Goal: Task Accomplishment & Management: Use online tool/utility

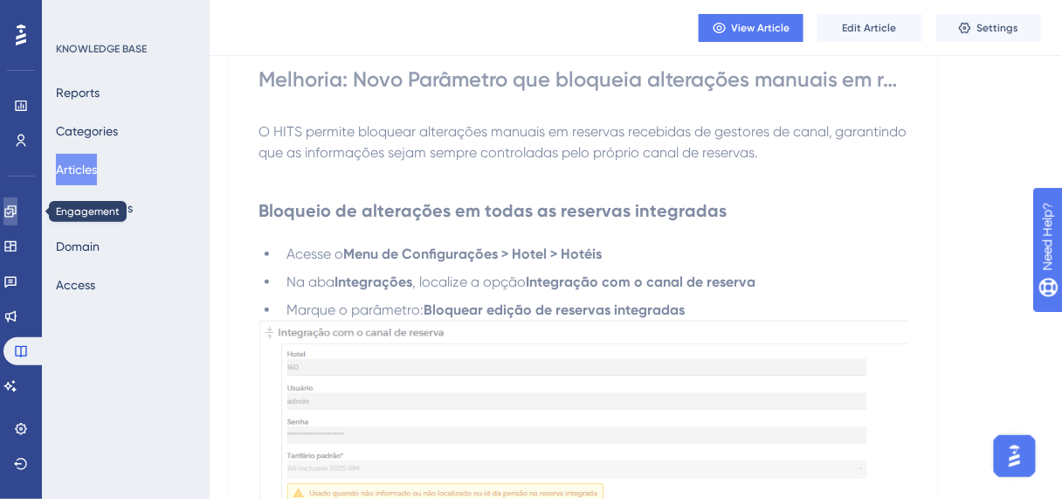
click at [14, 215] on icon at bounding box center [10, 211] width 14 height 14
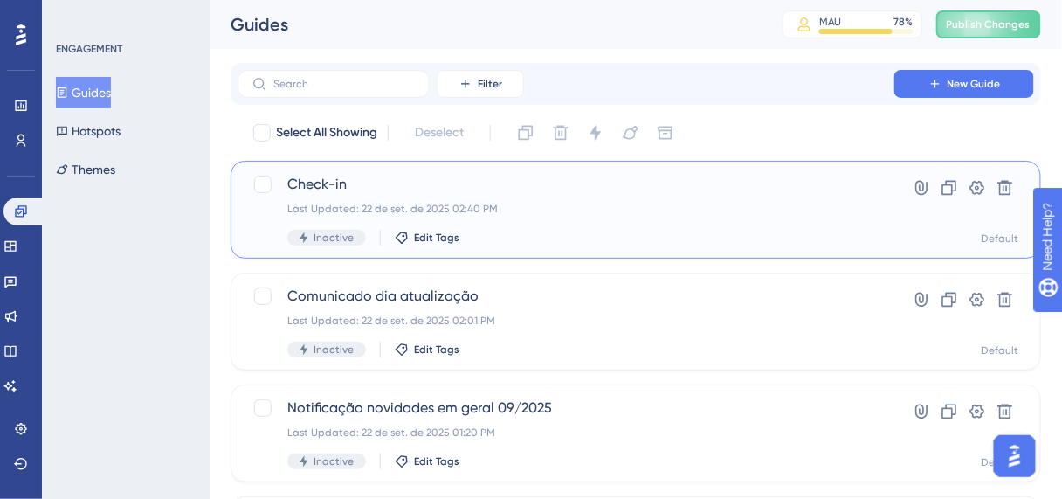
click at [316, 189] on span "Check-in" at bounding box center [565, 184] width 557 height 21
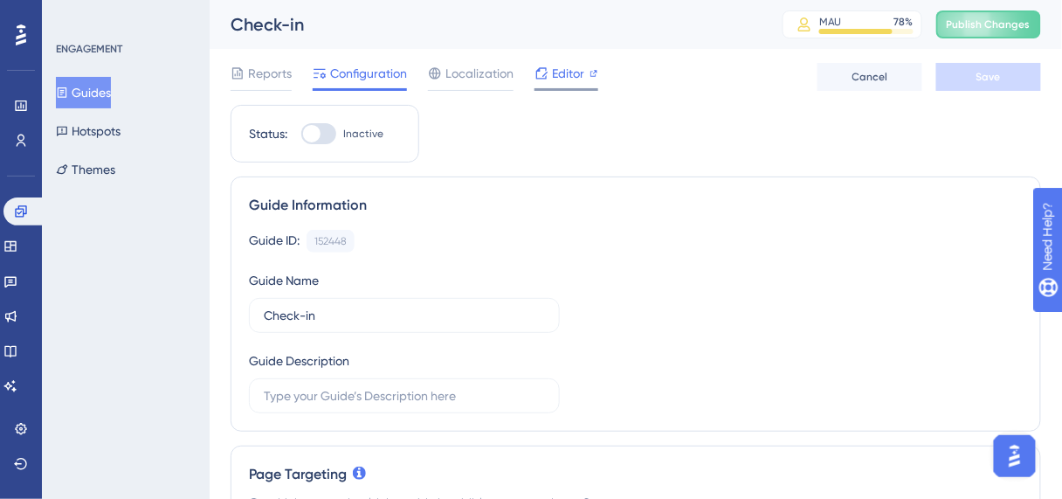
click at [564, 76] on span "Editor" at bounding box center [568, 73] width 32 height 21
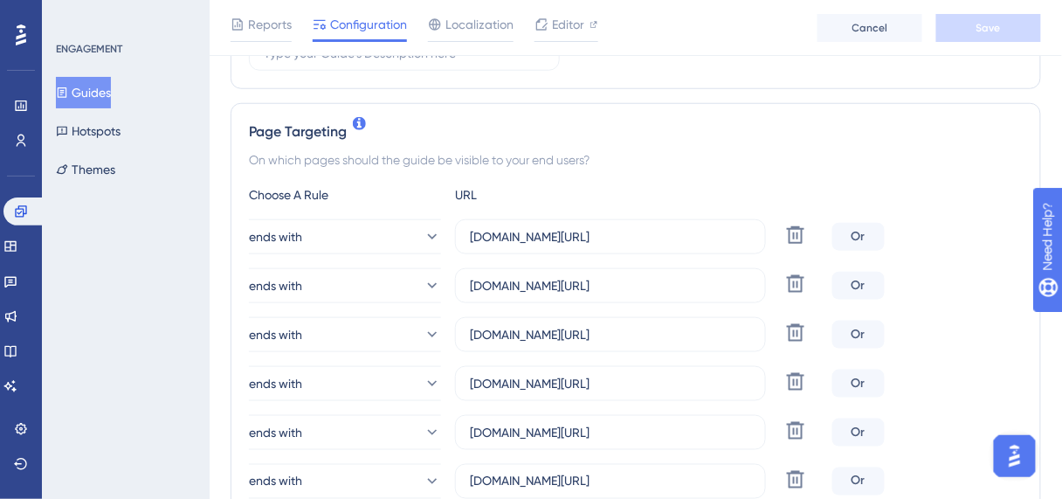
scroll to position [419, 0]
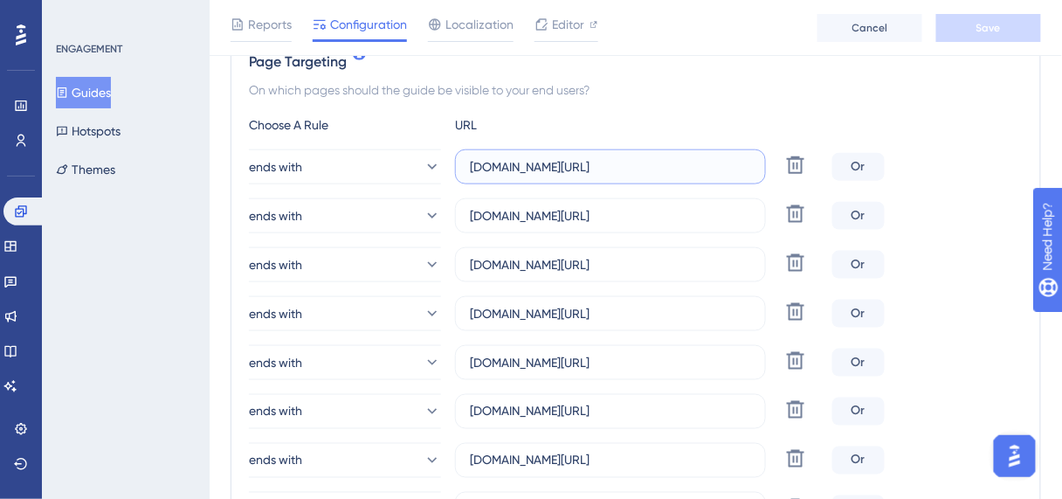
click at [495, 174] on input "hotelpinheiro.hitspms.net/#/billing/component/" at bounding box center [610, 166] width 281 height 19
paste input "ttps://appensina.hitspms.net/#/newChart/checkin"
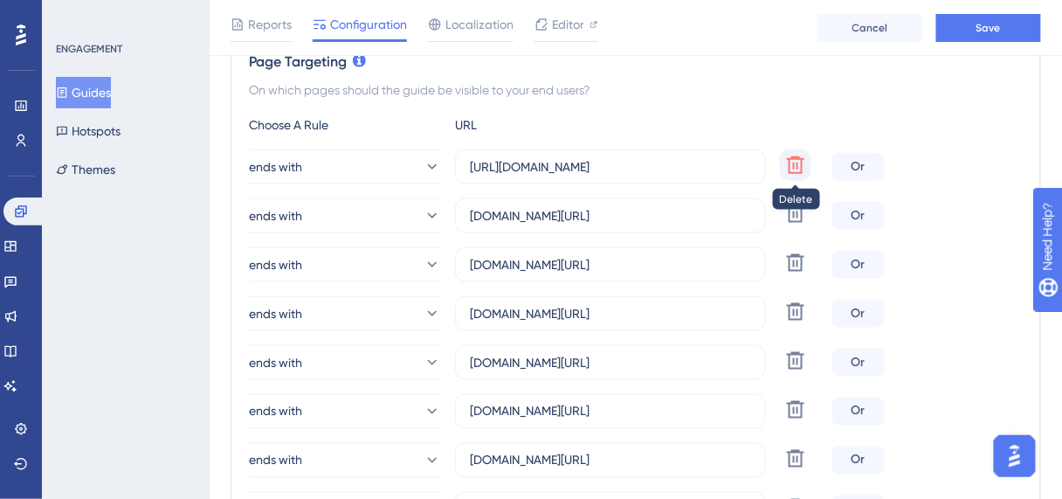
click at [783, 165] on button at bounding box center [795, 164] width 31 height 31
type input "minaspalace.hitspms.net/#/billing/component/"
type input "farialimaflat.hitspms.net/#/billing/component/"
type input "semprehotel.hitspms.net/#/billing/component/"
type input "agulhonhotel.hitspms.net/#/billing/component/"
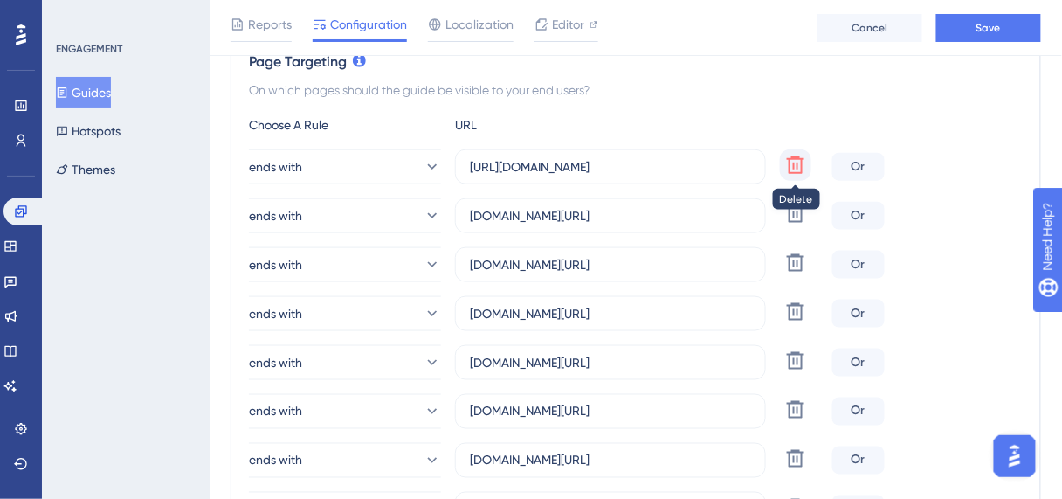
type input "bahhotel.hitspms.net/#/billing/component/"
type input "marsalaaparthotel.hitspms.net/#/billing/component/"
type input "polarriohotel.hitspms.net/#/billing/component/"
type input "hamptonpark.hitspms.net/#/billing/component/"
type input "hotelandardac.hitspms.net/#/billing/component/"
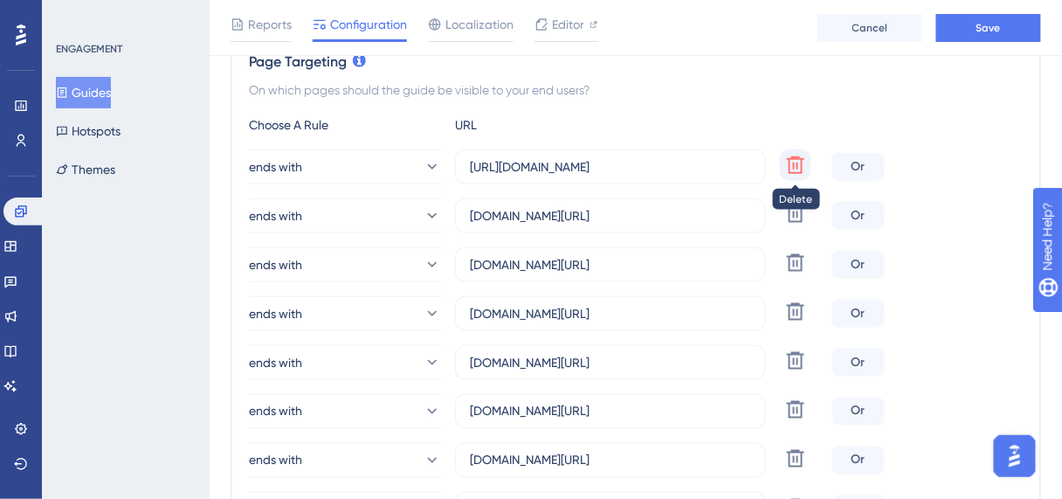
type input "eldoradoflat.hitspms.net/#/billing/component/"
type input "hotelsanpaolo.hitspms.net/#/billing/component/"
type input "hoteldosertao.hitspms.net/#/billing/component/"
type input "luzplazahotel.hitspms.net/#/billing/component/"
type input "appensina.hitspms.net/#/billing/component/"
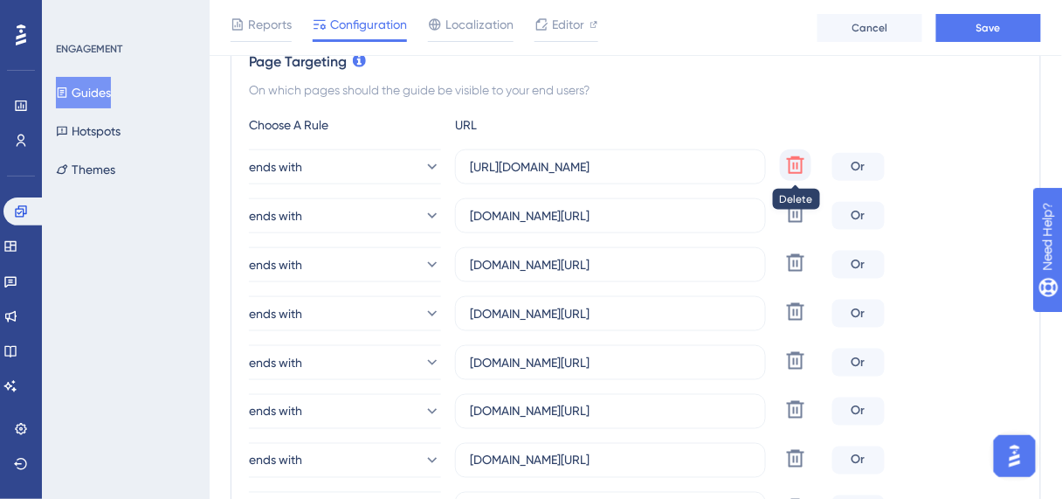
type input "hoteisamazon.hitspms.net/#/billing/component/"
click at [783, 165] on button at bounding box center [795, 164] width 31 height 31
type input "farialimaflat.hitspms.net/#/billing/component/"
type input "semprehotel.hitspms.net/#/billing/component/"
type input "agulhonhotel.hitspms.net/#/billing/component/"
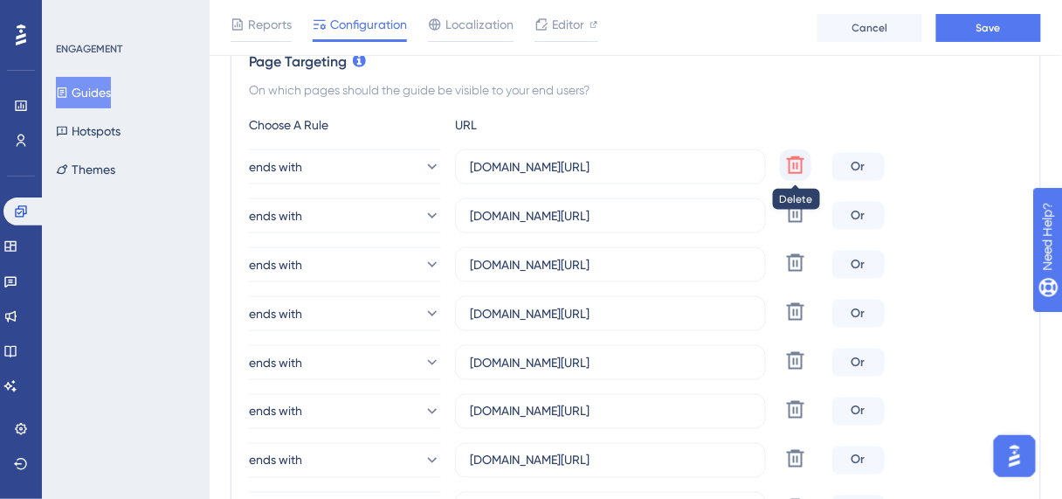
type input "bahhotel.hitspms.net/#/billing/component/"
type input "marsalaaparthotel.hitspms.net/#/billing/component/"
type input "polarriohotel.hitspms.net/#/billing/component/"
type input "hamptonpark.hitspms.net/#/billing/component/"
type input "hotelandardac.hitspms.net/#/billing/component/"
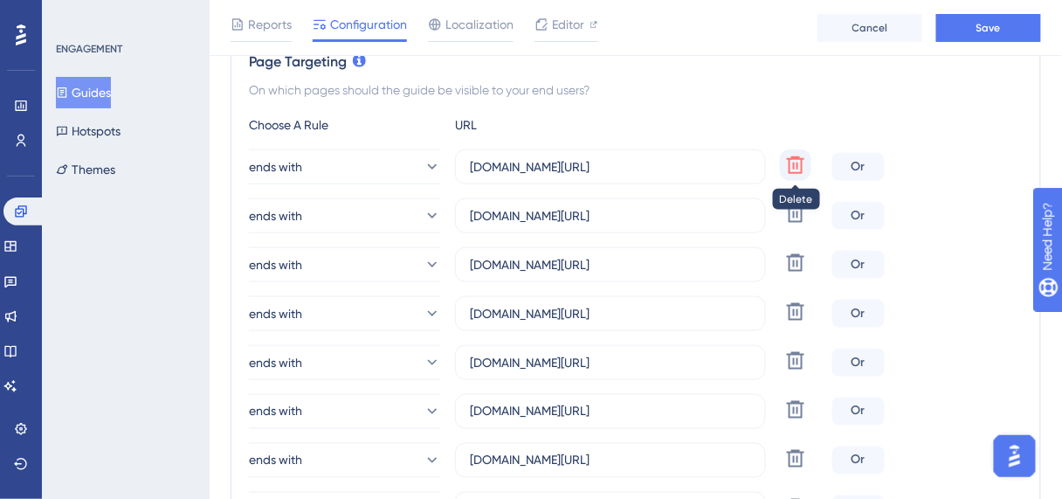
type input "eldoradoflat.hitspms.net/#/billing/component/"
type input "hotelsanpaolo.hitspms.net/#/billing/component/"
type input "hoteldosertao.hitspms.net/#/billing/component/"
type input "luzplazahotel.hitspms.net/#/billing/component/"
type input "appensina.hitspms.net/#/billing/component/"
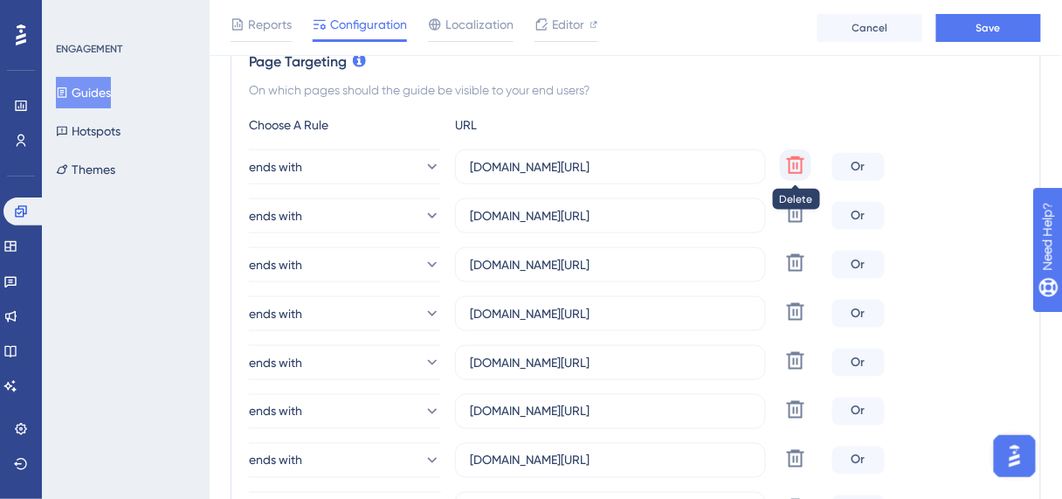
type input "hoteisamazon.hitspms.net/#/billing/component/"
click at [783, 165] on button at bounding box center [795, 164] width 31 height 31
type input "semprehotel.hitspms.net/#/billing/component/"
type input "agulhonhotel.hitspms.net/#/billing/component/"
type input "bahhotel.hitspms.net/#/billing/component/"
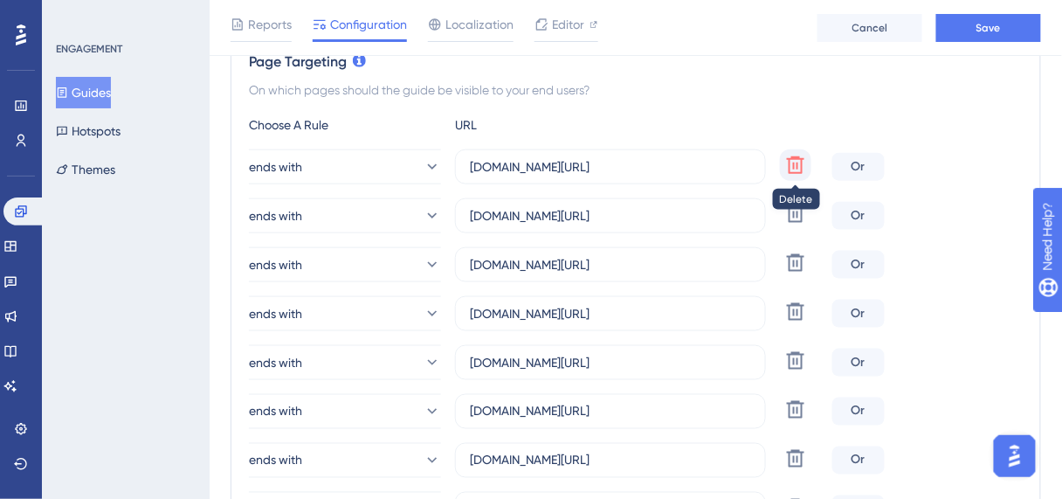
type input "marsalaaparthotel.hitspms.net/#/billing/component/"
type input "polarriohotel.hitspms.net/#/billing/component/"
type input "hamptonpark.hitspms.net/#/billing/component/"
type input "hotelandardac.hitspms.net/#/billing/component/"
type input "eldoradoflat.hitspms.net/#/billing/component/"
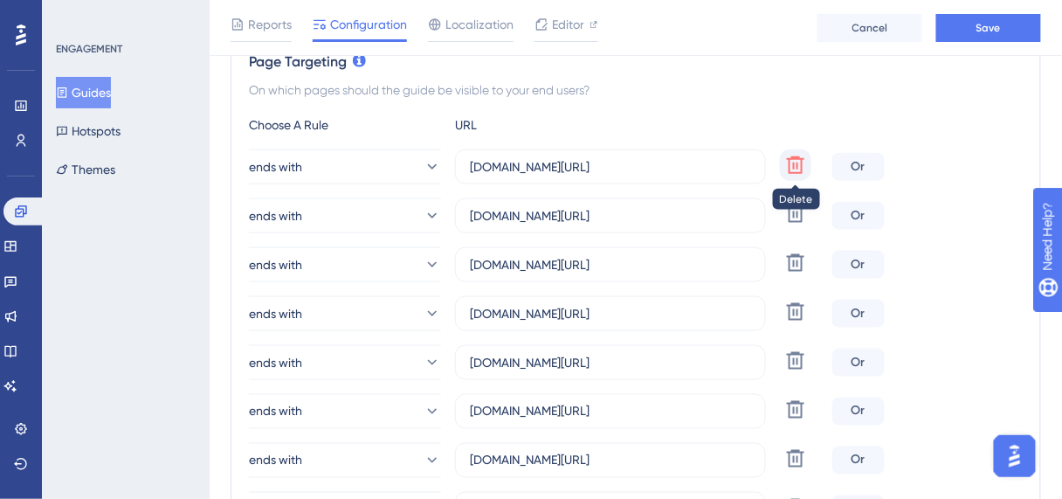
type input "hotelsanpaolo.hitspms.net/#/billing/component/"
type input "hoteldosertao.hitspms.net/#/billing/component/"
type input "luzplazahotel.hitspms.net/#/billing/component/"
type input "appensina.hitspms.net/#/billing/component/"
type input "hoteisamazon.hitspms.net/#/billing/component/"
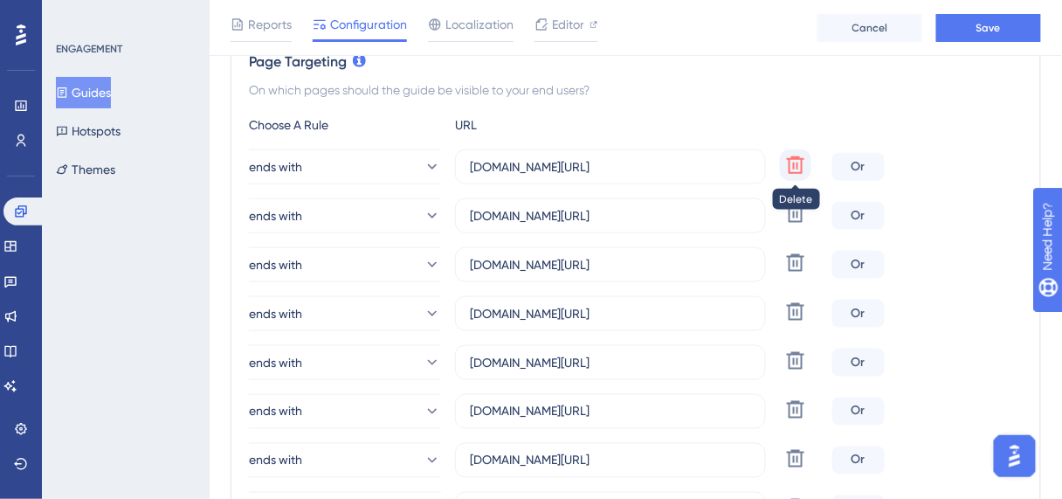
click at [783, 165] on button at bounding box center [795, 164] width 31 height 31
type input "agulhonhotel.hitspms.net/#/billing/component/"
type input "bahhotel.hitspms.net/#/billing/component/"
type input "marsalaaparthotel.hitspms.net/#/billing/component/"
type input "polarriohotel.hitspms.net/#/billing/component/"
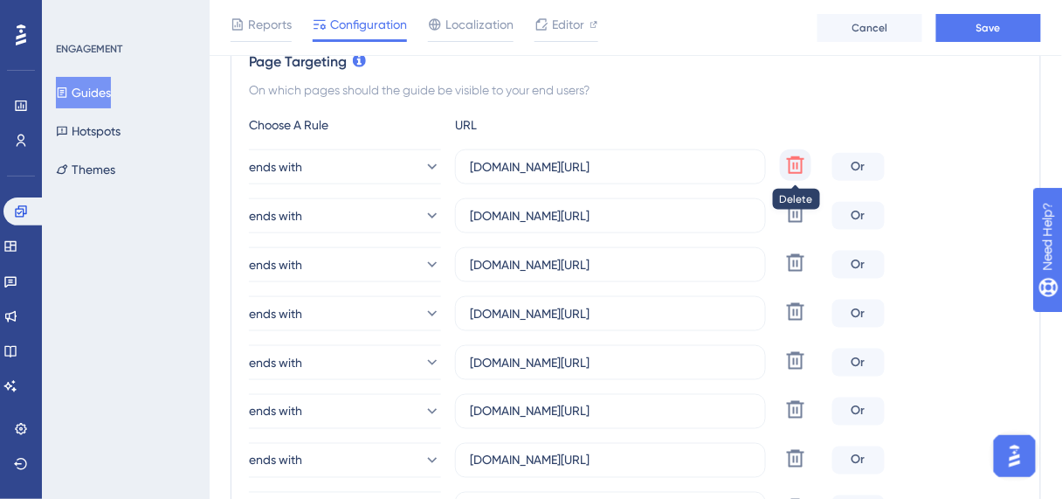
type input "hamptonpark.hitspms.net/#/billing/component/"
type input "hotelandardac.hitspms.net/#/billing/component/"
type input "eldoradoflat.hitspms.net/#/billing/component/"
type input "hotelsanpaolo.hitspms.net/#/billing/component/"
type input "hoteldosertao.hitspms.net/#/billing/component/"
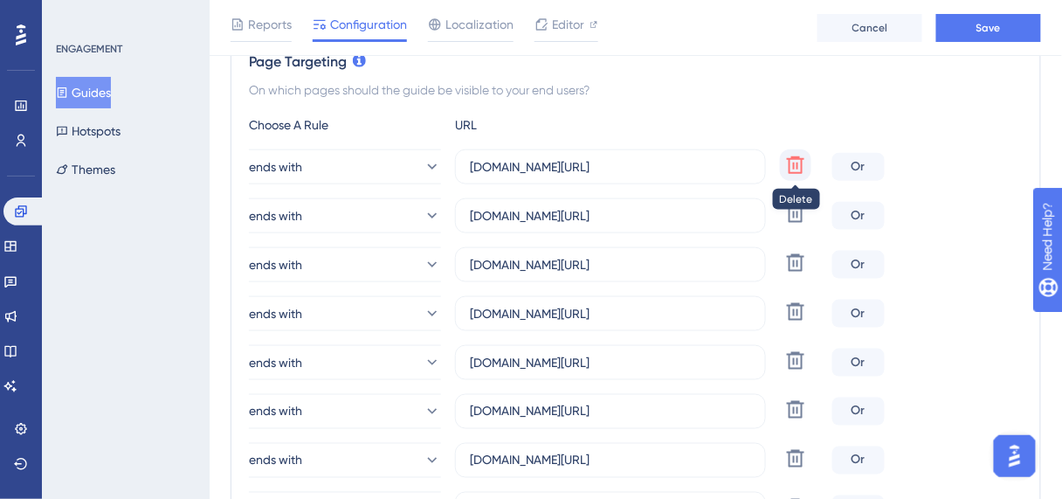
type input "luzplazahotel.hitspms.net/#/billing/component/"
type input "appensina.hitspms.net/#/billing/component/"
type input "hoteisamazon.hitspms.net/#/billing/component/"
click at [783, 164] on button at bounding box center [795, 164] width 31 height 31
type input "bahhotel.hitspms.net/#/billing/component/"
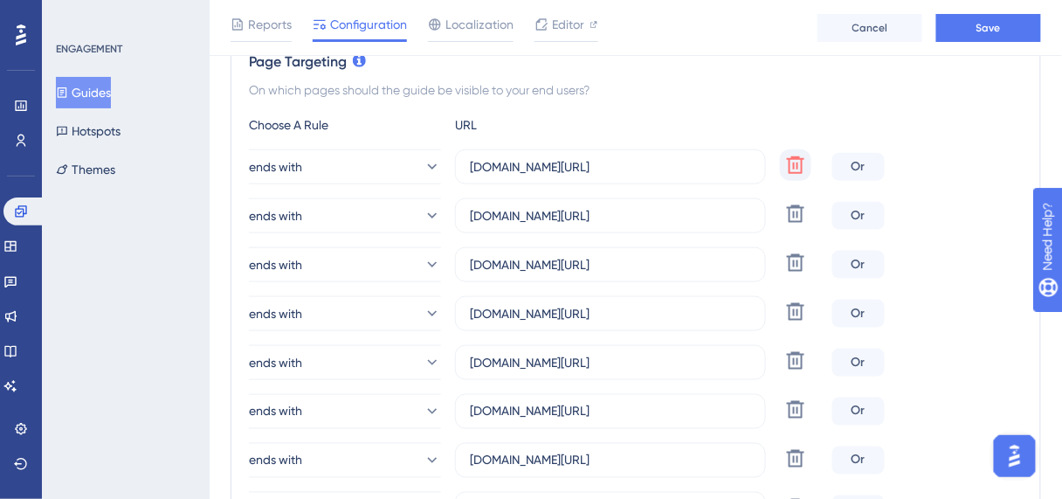
type input "marsalaaparthotel.hitspms.net/#/billing/component/"
type input "polarriohotel.hitspms.net/#/billing/component/"
type input "hamptonpark.hitspms.net/#/billing/component/"
type input "hotelandardac.hitspms.net/#/billing/component/"
type input "eldoradoflat.hitspms.net/#/billing/component/"
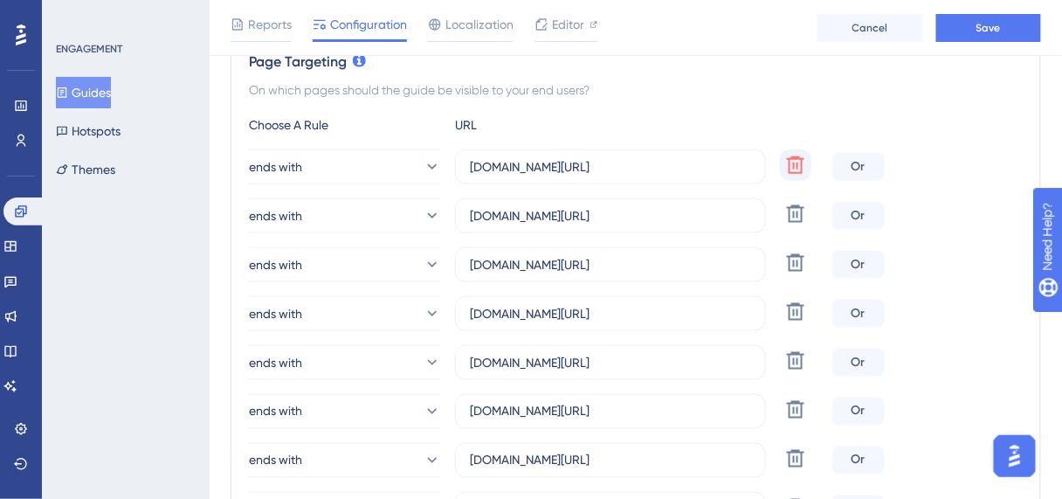
type input "hotelsanpaolo.hitspms.net/#/billing/component/"
type input "hoteldosertao.hitspms.net/#/billing/component/"
type input "luzplazahotel.hitspms.net/#/billing/component/"
type input "appensina.hitspms.net/#/billing/component/"
type input "hoteisamazon.hitspms.net/#/billing/component/"
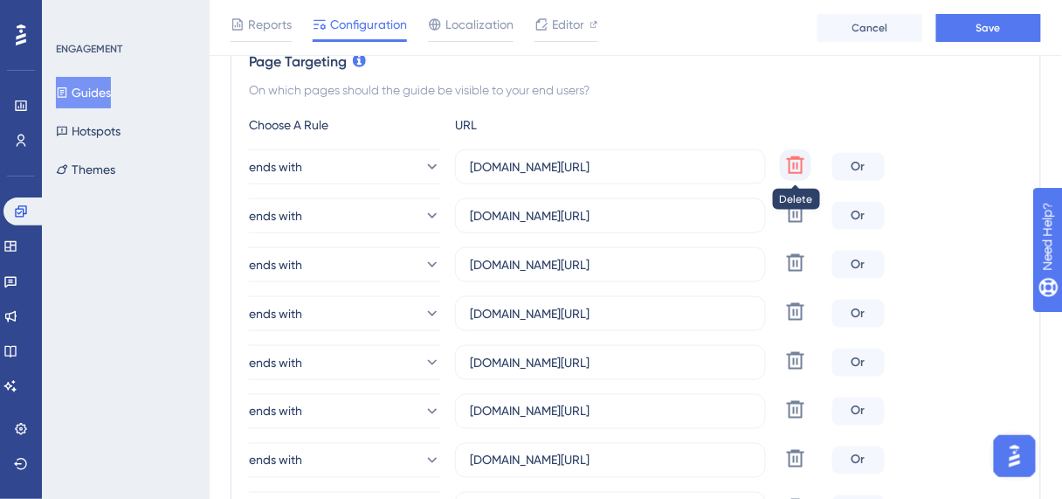
click at [783, 164] on button at bounding box center [795, 164] width 31 height 31
type input "marsalaaparthotel.hitspms.net/#/billing/component/"
type input "polarriohotel.hitspms.net/#/billing/component/"
type input "hamptonpark.hitspms.net/#/billing/component/"
type input "hotelandardac.hitspms.net/#/billing/component/"
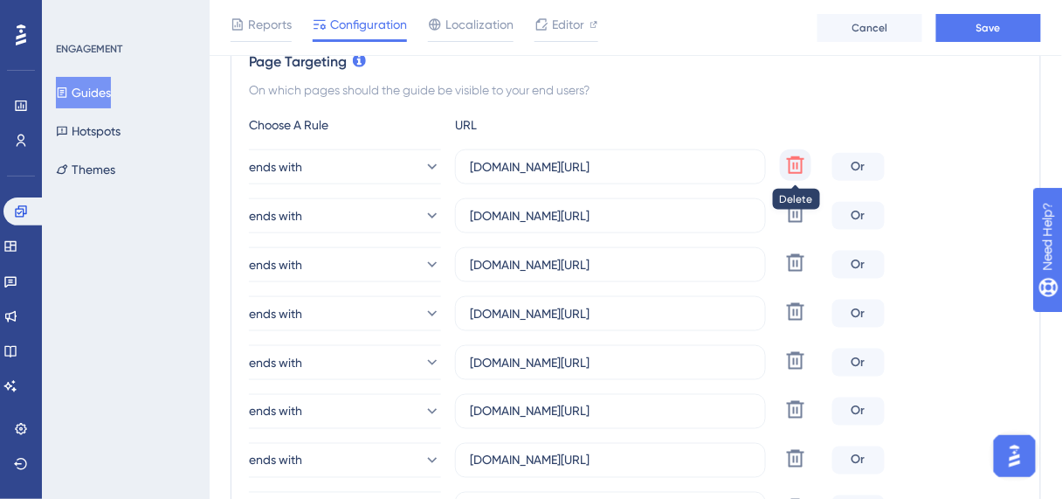
type input "eldoradoflat.hitspms.net/#/billing/component/"
type input "hotelsanpaolo.hitspms.net/#/billing/component/"
type input "hoteldosertao.hitspms.net/#/billing/component/"
type input "luzplazahotel.hitspms.net/#/billing/component/"
type input "appensina.hitspms.net/#/billing/component/"
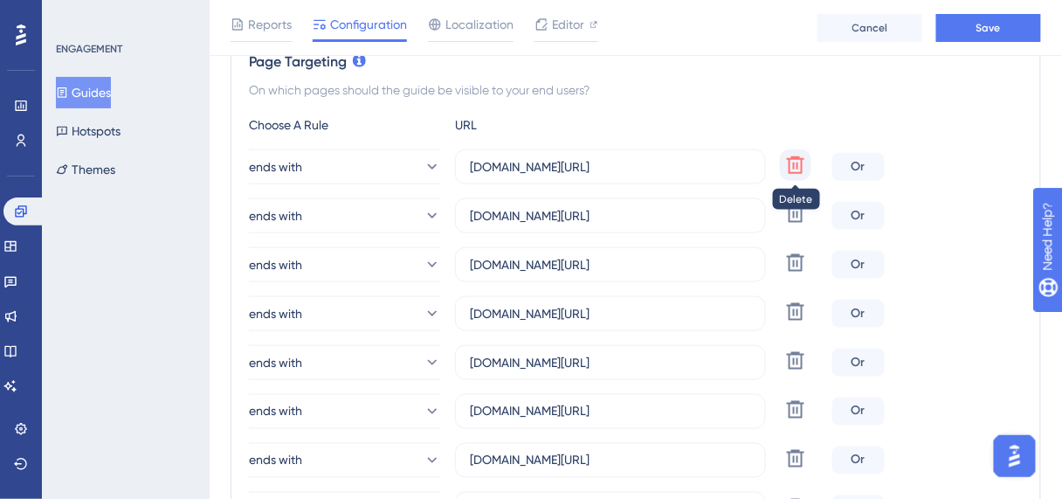
type input "hoteisamazon.hitspms.net/#/billing/component/"
click at [783, 164] on button at bounding box center [795, 164] width 31 height 31
type input "polarriohotel.hitspms.net/#/billing/component/"
type input "hamptonpark.hitspms.net/#/billing/component/"
type input "hotelandardac.hitspms.net/#/billing/component/"
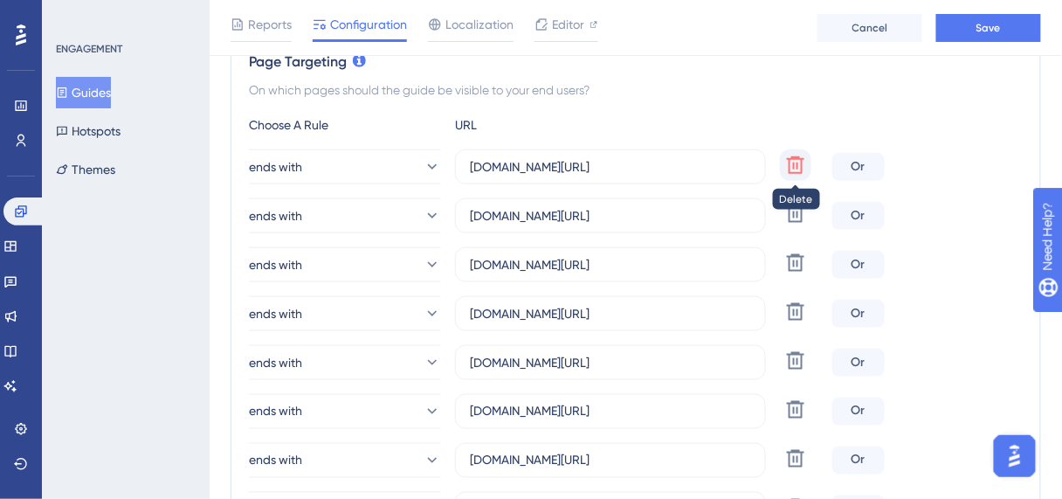
type input "eldoradoflat.hitspms.net/#/billing/component/"
type input "hotelsanpaolo.hitspms.net/#/billing/component/"
type input "hoteldosertao.hitspms.net/#/billing/component/"
type input "luzplazahotel.hitspms.net/#/billing/component/"
type input "appensina.hitspms.net/#/billing/component/"
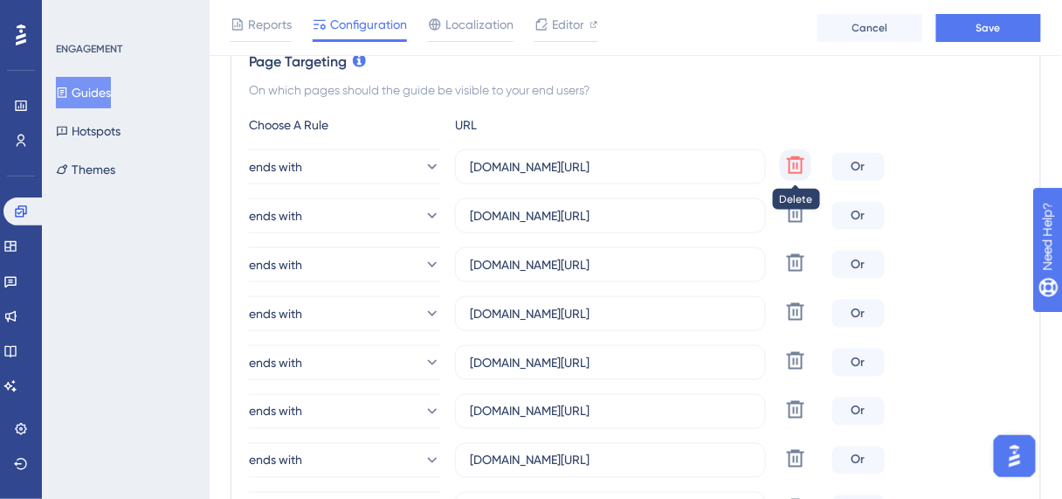
type input "hoteisamazon.hitspms.net/#/billing/component/"
click at [783, 164] on button at bounding box center [795, 164] width 31 height 31
type input "hamptonpark.hitspms.net/#/billing/component/"
type input "hotelandardac.hitspms.net/#/billing/component/"
type input "eldoradoflat.hitspms.net/#/billing/component/"
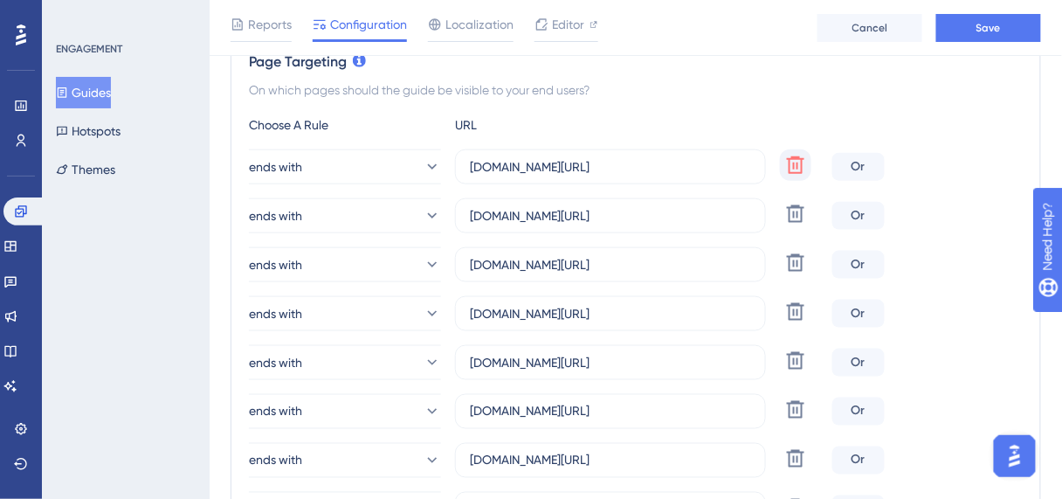
type input "hotelsanpaolo.hitspms.net/#/billing/component/"
type input "hoteldosertao.hitspms.net/#/billing/component/"
type input "luzplazahotel.hitspms.net/#/billing/component/"
type input "appensina.hitspms.net/#/billing/component/"
type input "hoteisamazon.hitspms.net/#/billing/component/"
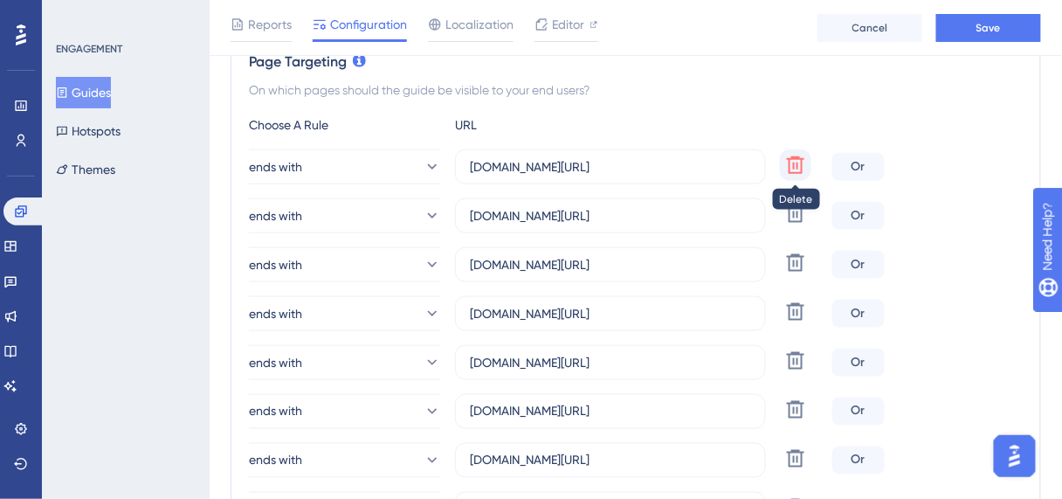
click at [783, 164] on button at bounding box center [795, 164] width 31 height 31
type input "hotelandardac.hitspms.net/#/billing/component/"
type input "eldoradoflat.hitspms.net/#/billing/component/"
type input "hotelsanpaolo.hitspms.net/#/billing/component/"
type input "hoteldosertao.hitspms.net/#/billing/component/"
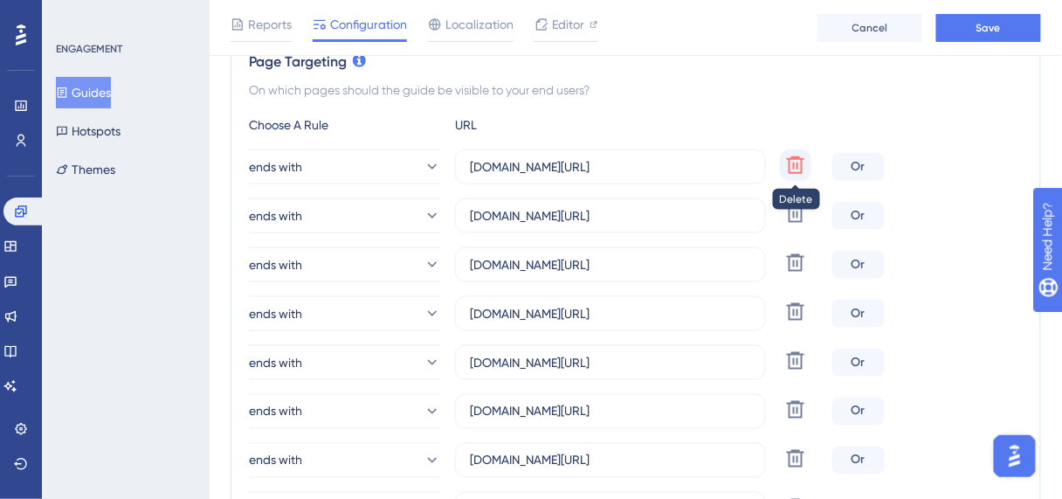
type input "luzplazahotel.hitspms.net/#/billing/component/"
type input "appensina.hitspms.net/#/billing/component/"
type input "hoteisamazon.hitspms.net/#/billing/component/"
click at [783, 164] on button at bounding box center [795, 164] width 31 height 31
type input "eldoradoflat.hitspms.net/#/billing/component/"
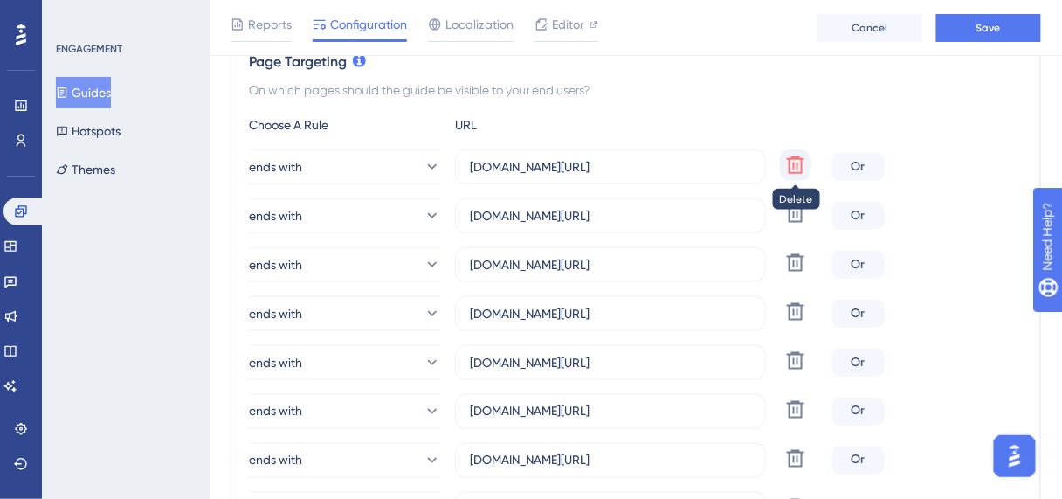
type input "hotelsanpaolo.hitspms.net/#/billing/component/"
type input "hoteldosertao.hitspms.net/#/billing/component/"
type input "luzplazahotel.hitspms.net/#/billing/component/"
type input "appensina.hitspms.net/#/billing/component/"
type input "hoteisamazon.hitspms.net/#/billing/component/"
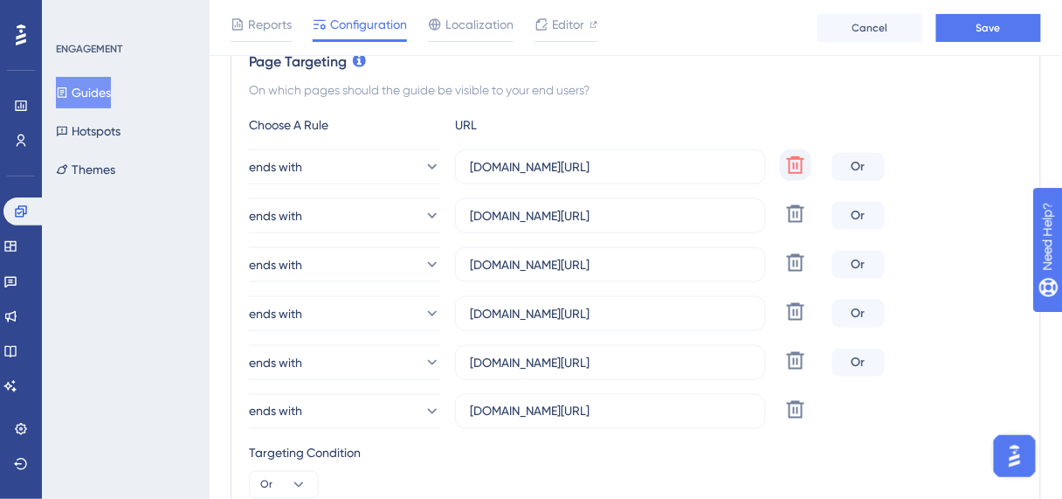
click at [783, 164] on button at bounding box center [795, 164] width 31 height 31
type input "hotelsanpaolo.hitspms.net/#/billing/component/"
type input "hoteldosertao.hitspms.net/#/billing/component/"
type input "luzplazahotel.hitspms.net/#/billing/component/"
type input "appensina.hitspms.net/#/billing/component/"
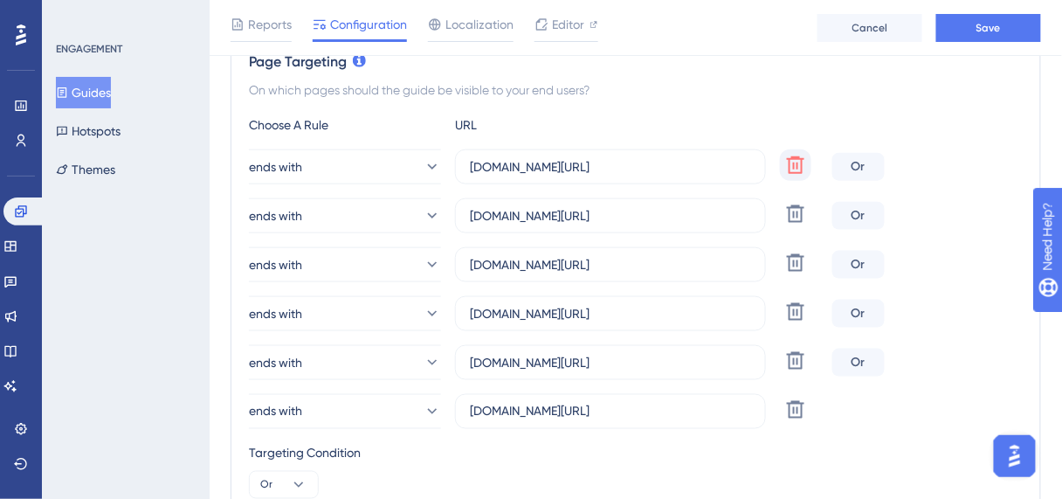
type input "hoteisamazon.hitspms.net/#/billing/component/"
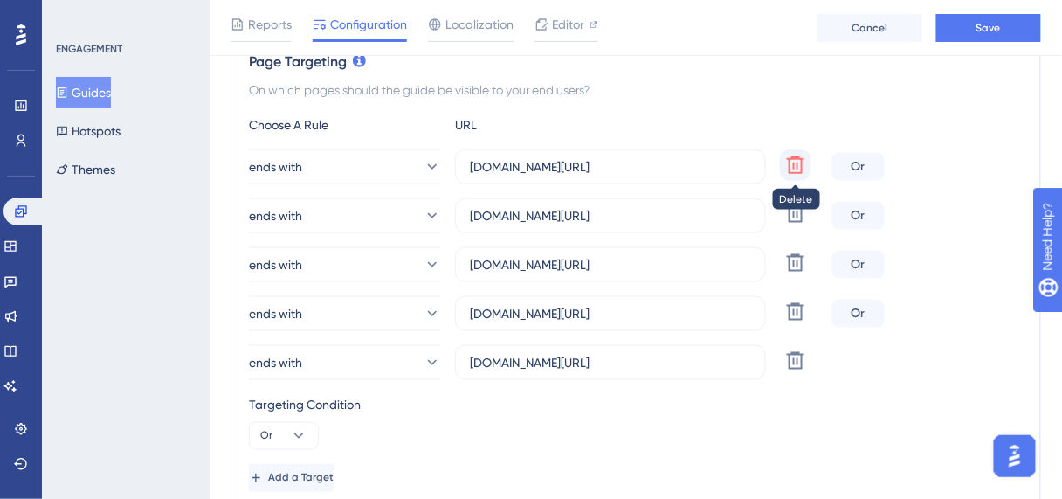
click at [783, 164] on button at bounding box center [795, 164] width 31 height 31
type input "hoteldosertao.hitspms.net/#/billing/component/"
type input "luzplazahotel.hitspms.net/#/billing/component/"
type input "appensina.hitspms.net/#/billing/component/"
type input "hoteisamazon.hitspms.net/#/billing/component/"
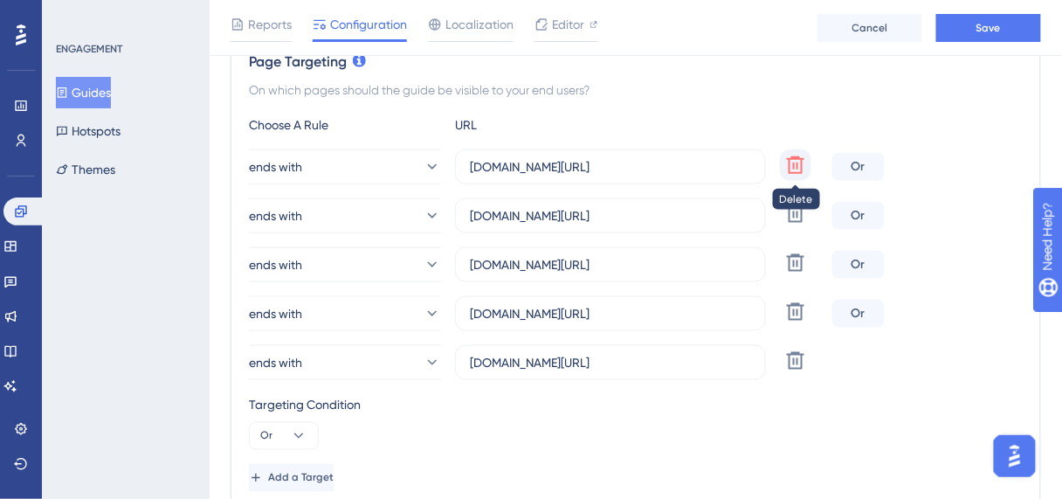
click at [783, 164] on button at bounding box center [795, 164] width 31 height 31
type input "luzplazahotel.hitspms.net/#/billing/component/"
type input "appensina.hitspms.net/#/billing/component/"
type input "hoteisamazon.hitspms.net/#/billing/component/"
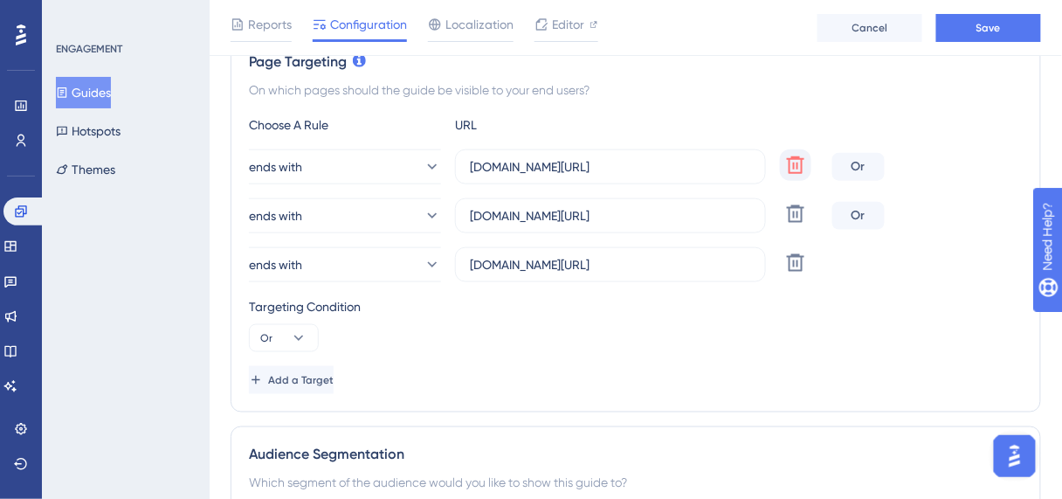
click at [783, 164] on button at bounding box center [795, 164] width 31 height 31
type input "appensina.hitspms.net/#/billing/component/"
type input "hoteisamazon.hitspms.net/#/billing/component/"
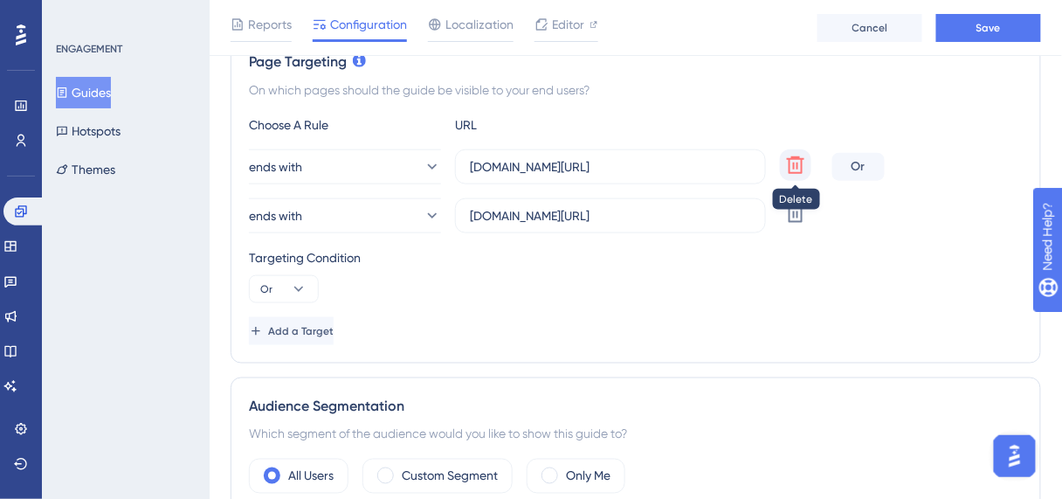
click at [783, 165] on button at bounding box center [795, 164] width 31 height 31
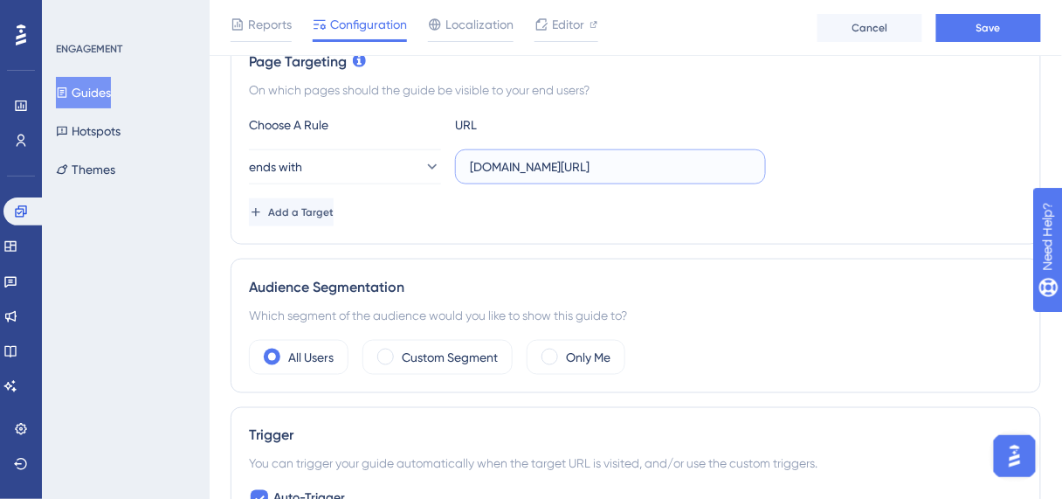
drag, startPoint x: 649, startPoint y: 159, endPoint x: 668, endPoint y: 163, distance: 19.7
click at [649, 160] on input "hoteisamazon.hitspms.net/#/billing/component/" at bounding box center [610, 166] width 281 height 19
click at [713, 160] on input "hoteisamazon.hitspms.net/#/billing/component/" at bounding box center [610, 166] width 281 height 19
click at [713, 161] on input "hoteisamazon.hitspms.net/#/billing/component/" at bounding box center [610, 166] width 281 height 19
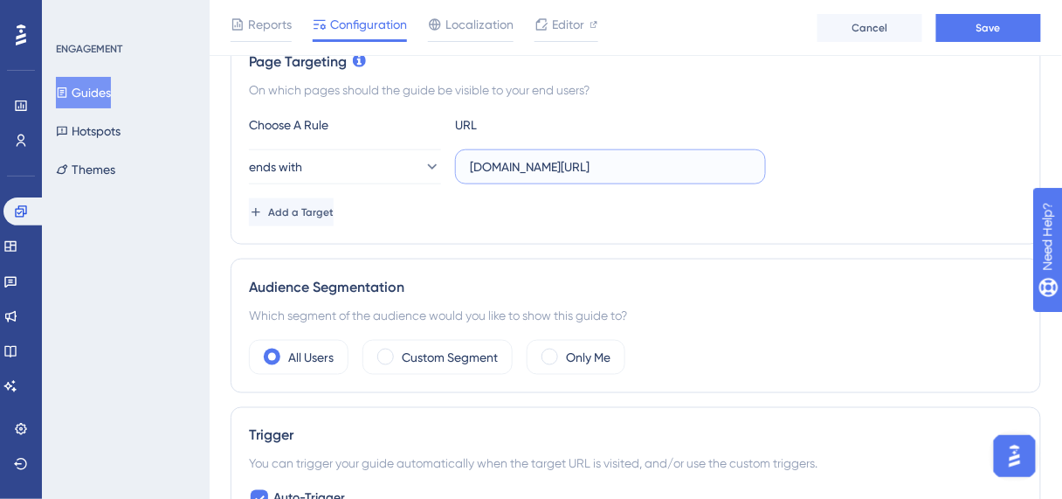
paste input "ttps://appensina.hitspms.net/#/newChart/checkin"
type input ".hitspms.net/#/newChart/checkin"
click at [955, 32] on button "Save" at bounding box center [988, 28] width 105 height 28
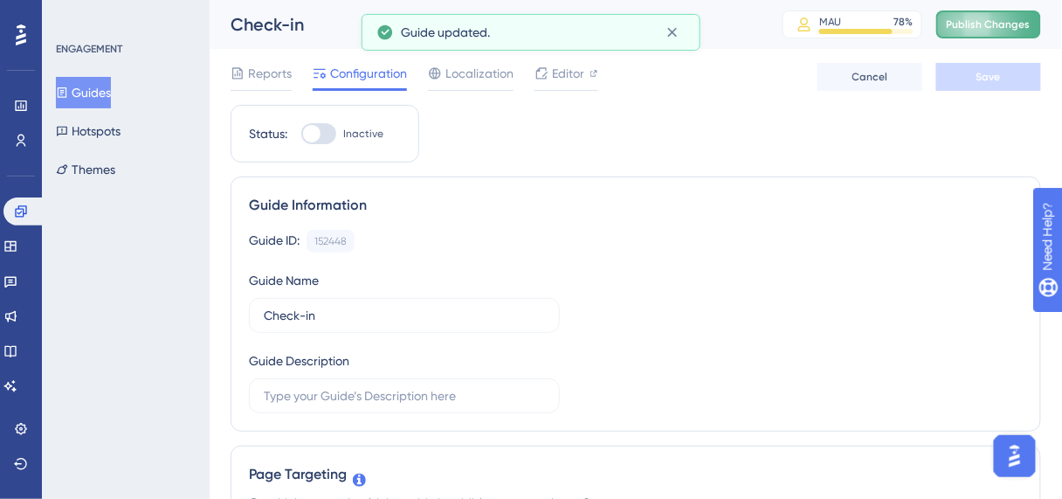
click at [970, 32] on button "Publish Changes" at bounding box center [988, 24] width 105 height 28
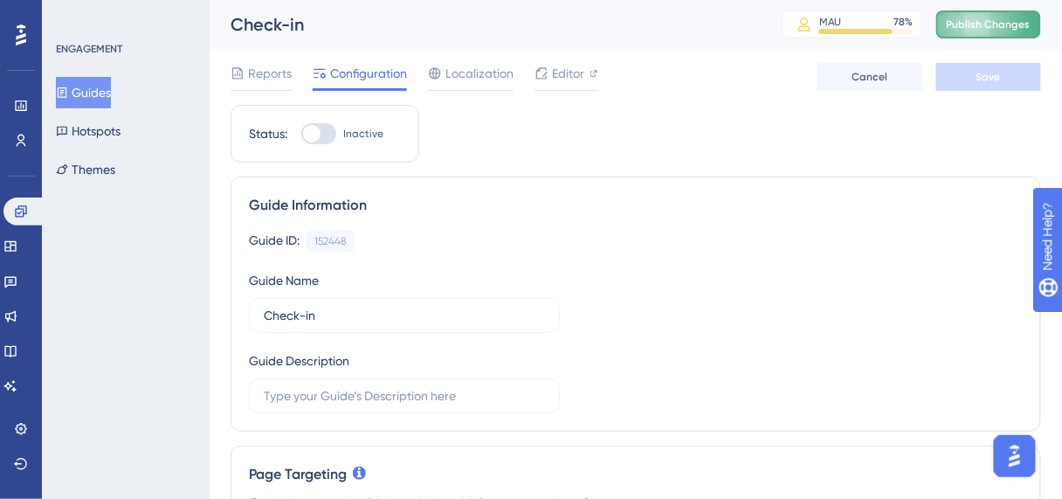
click at [998, 30] on span "Publish Changes" at bounding box center [989, 24] width 84 height 14
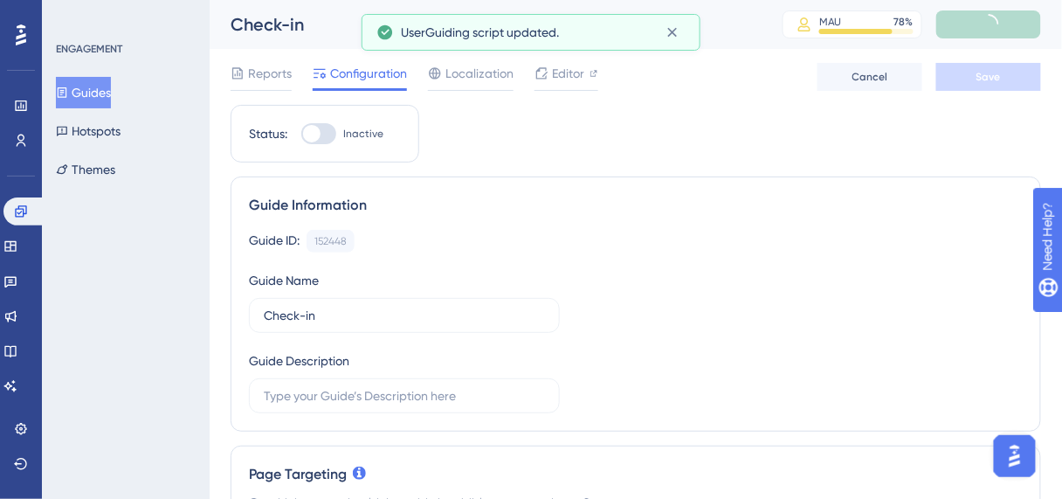
click at [318, 134] on div at bounding box center [311, 133] width 17 height 17
click at [301, 134] on input "Inactive" at bounding box center [300, 134] width 1 height 1
checkbox input "true"
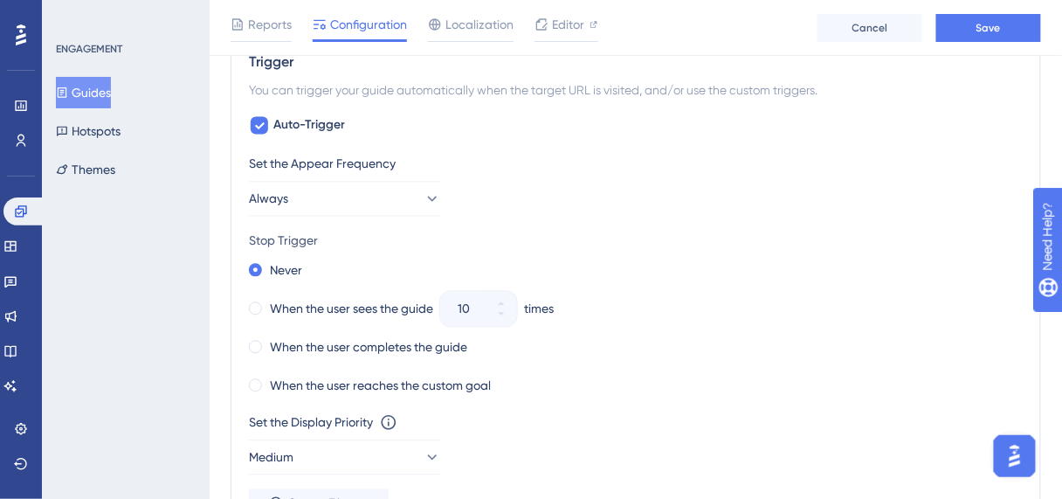
scroll to position [838, 0]
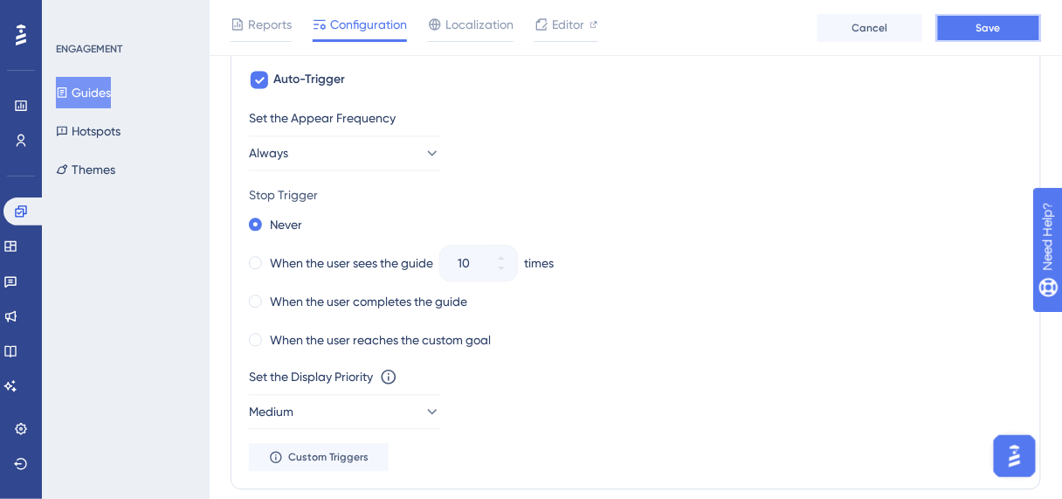
click at [1012, 38] on button "Save" at bounding box center [988, 28] width 105 height 28
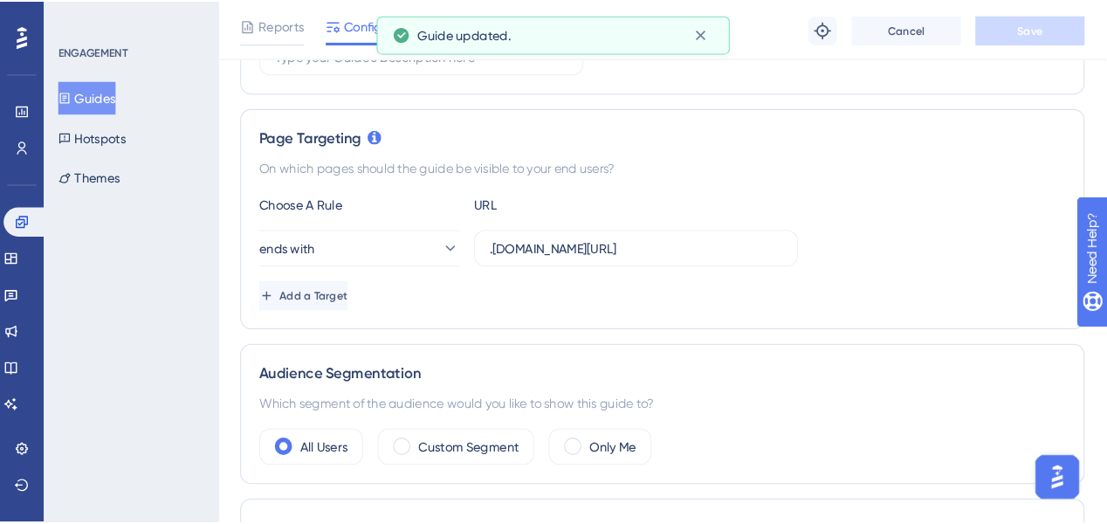
scroll to position [0, 0]
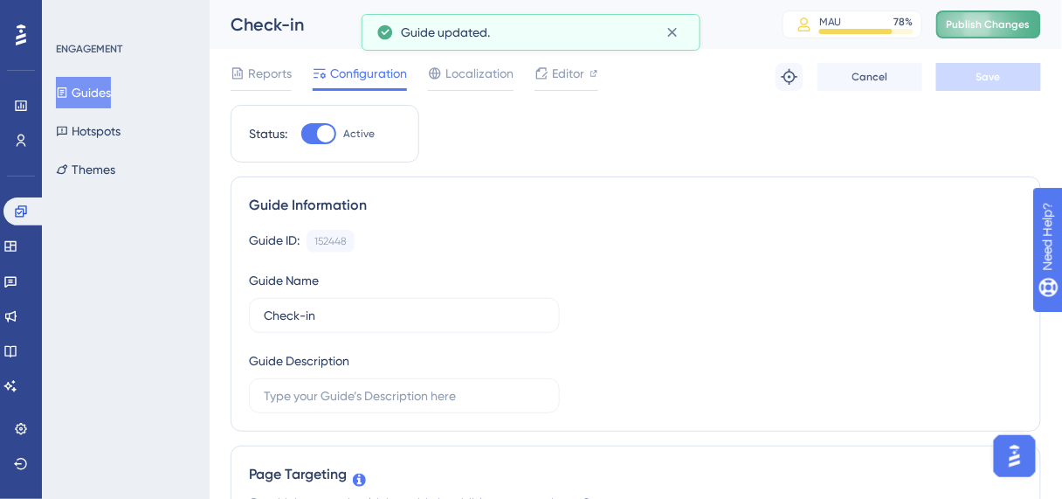
click at [965, 31] on button "Publish Changes" at bounding box center [988, 24] width 105 height 28
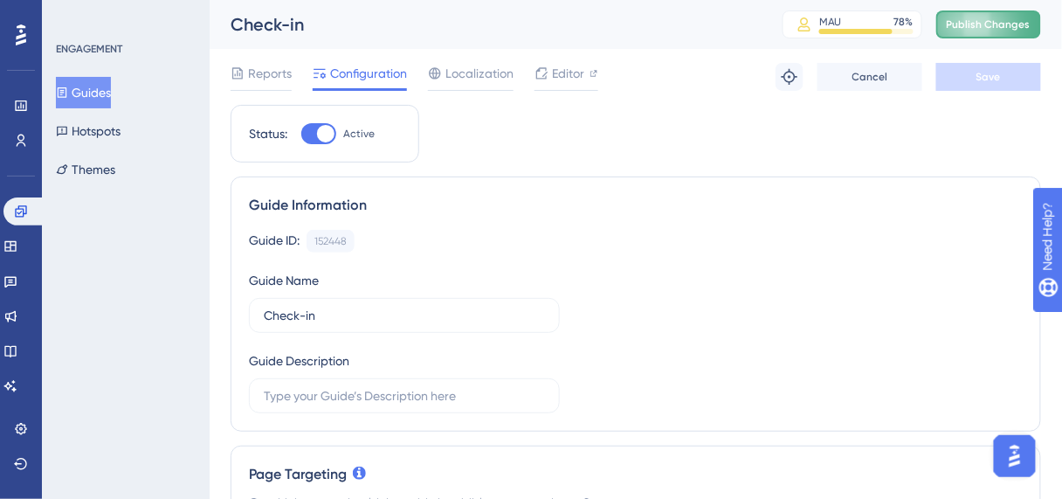
click at [1025, 36] on button "Publish Changes" at bounding box center [988, 24] width 105 height 28
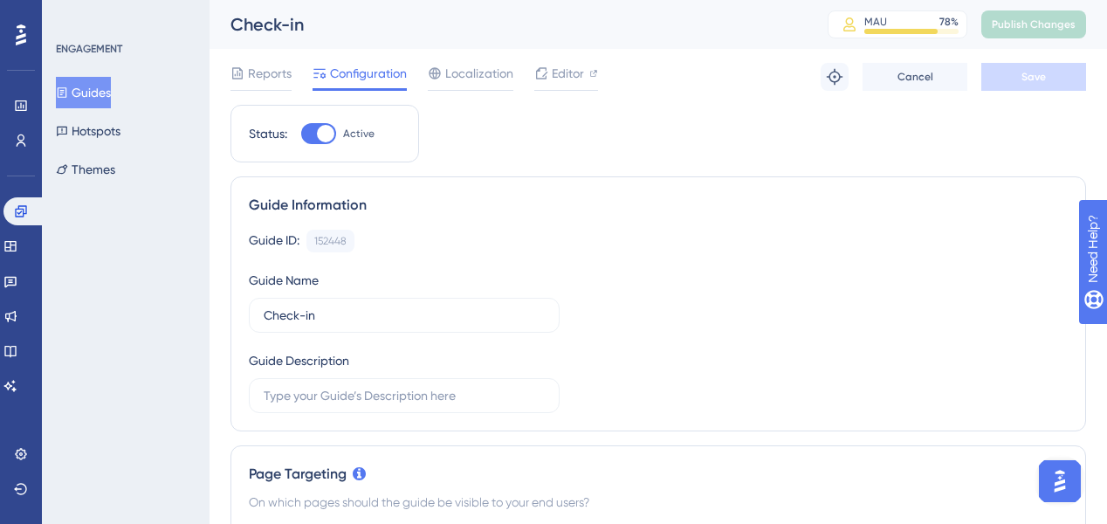
click at [111, 93] on button "Guides" at bounding box center [83, 92] width 55 height 31
